Goal: Find specific page/section: Find specific page/section

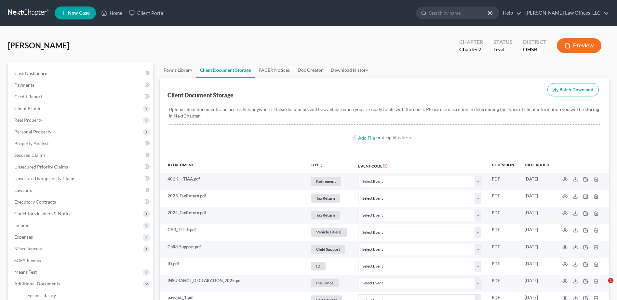
select select "7"
select select "37"
select select "52"
click at [118, 10] on link "Home" at bounding box center [112, 13] width 28 height 12
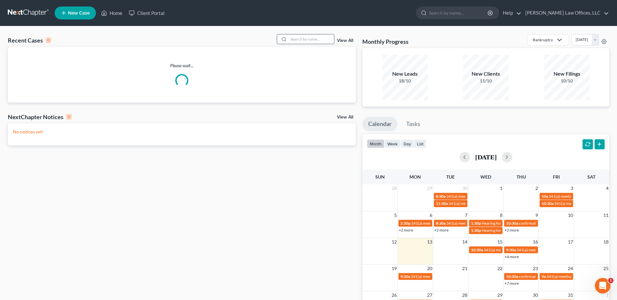
click at [302, 36] on input "search" at bounding box center [311, 38] width 46 height 9
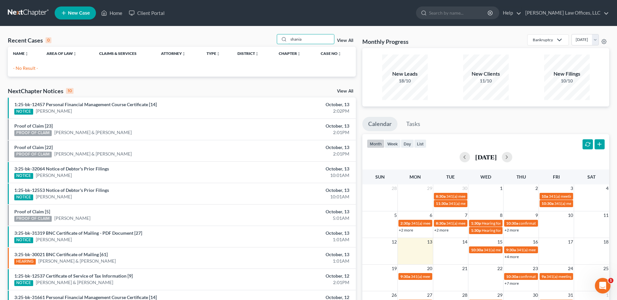
type input "shania"
click at [342, 39] on link "View All" at bounding box center [345, 40] width 16 height 5
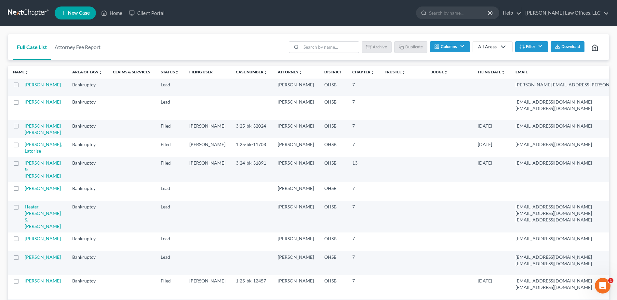
click at [534, 47] on button "Filter" at bounding box center [531, 46] width 33 height 11
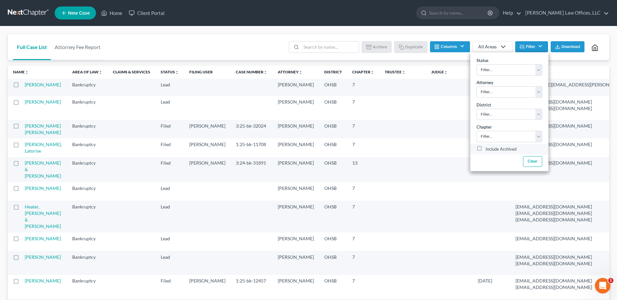
click at [485, 148] on label "Include Archived" at bounding box center [500, 150] width 31 height 8
click at [488, 148] on input "Include Archived" at bounding box center [490, 148] width 4 height 4
checkbox input "true"
click at [336, 51] on input "search" at bounding box center [330, 47] width 58 height 11
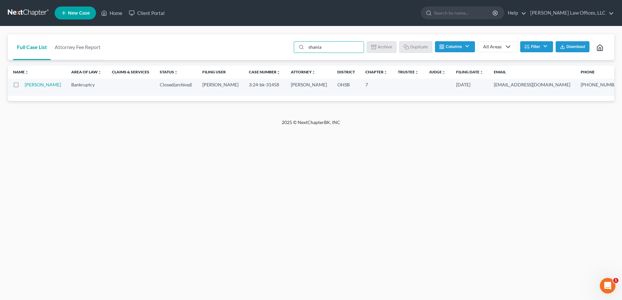
type input "shania"
